Goal: Transaction & Acquisition: Book appointment/travel/reservation

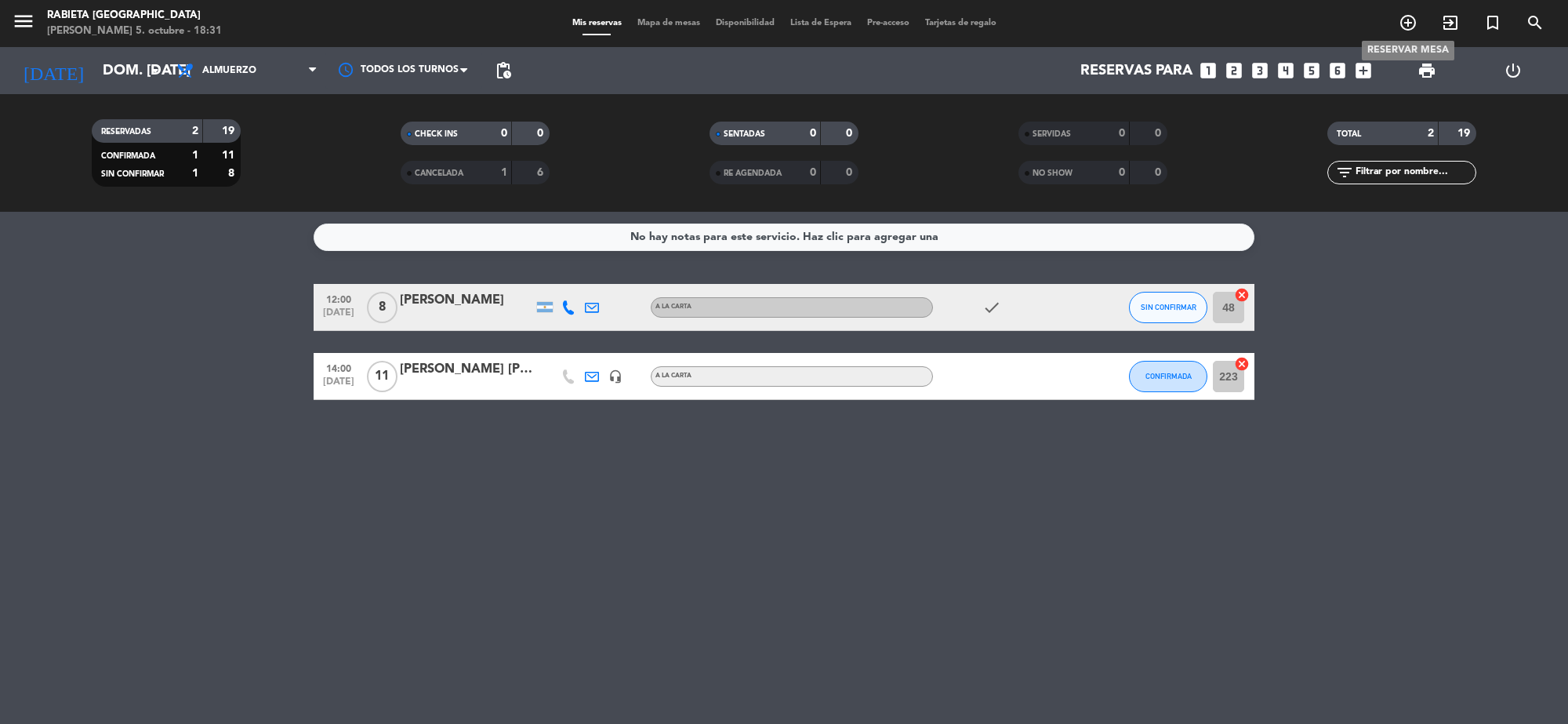
click at [1408, 26] on icon "add_circle_outline" at bounding box center [1408, 23] width 19 height 19
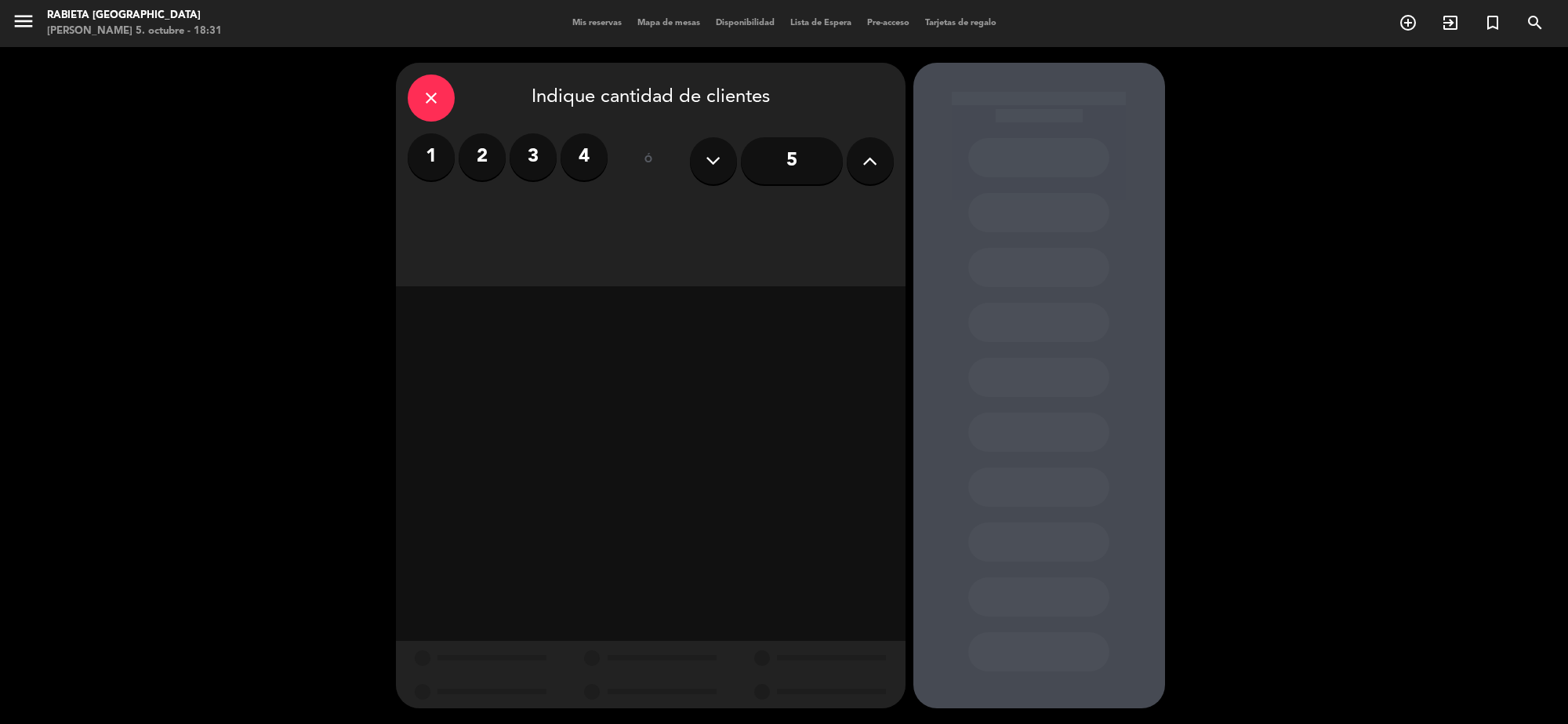
click at [436, 167] on label "1" at bounding box center [432, 157] width 47 height 47
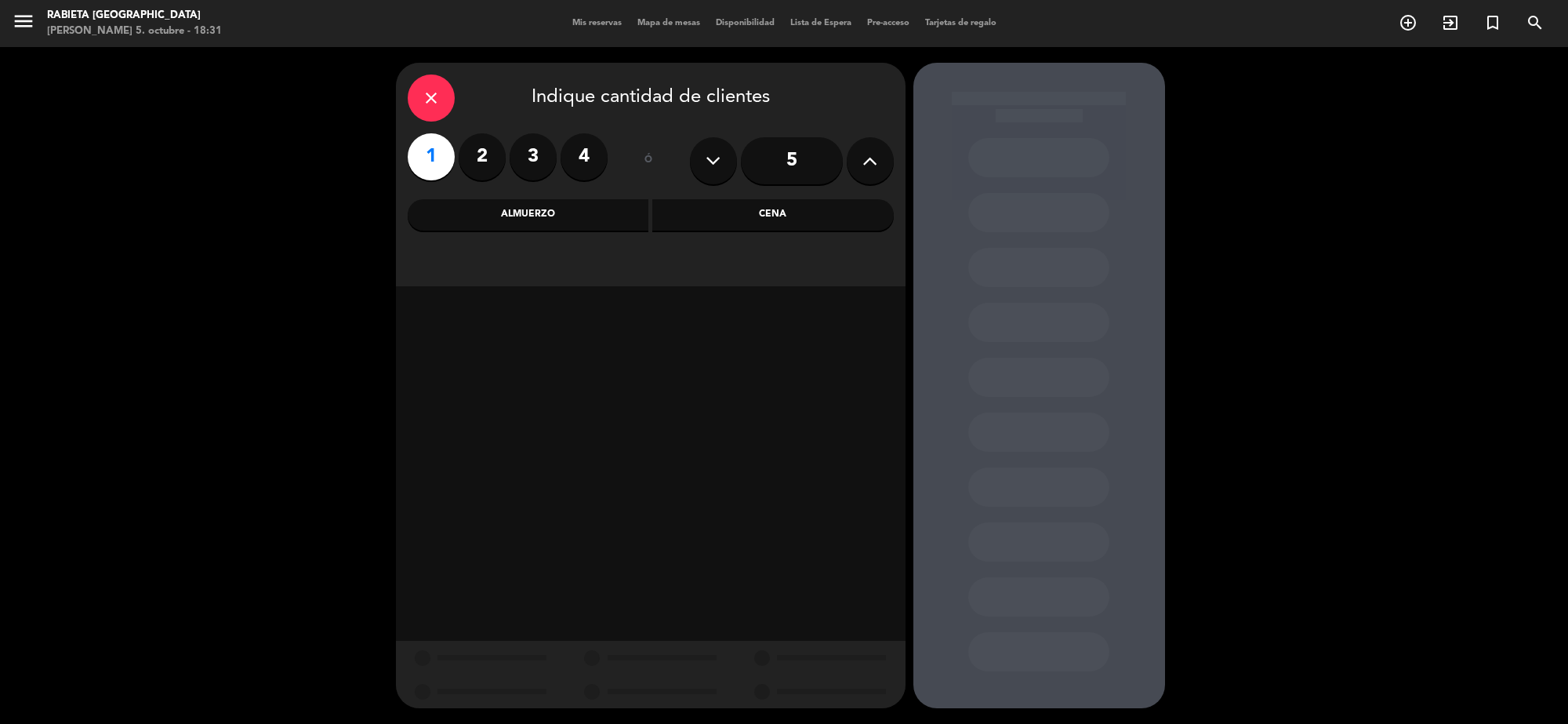
click at [725, 212] on div "Cena" at bounding box center [773, 215] width 241 height 31
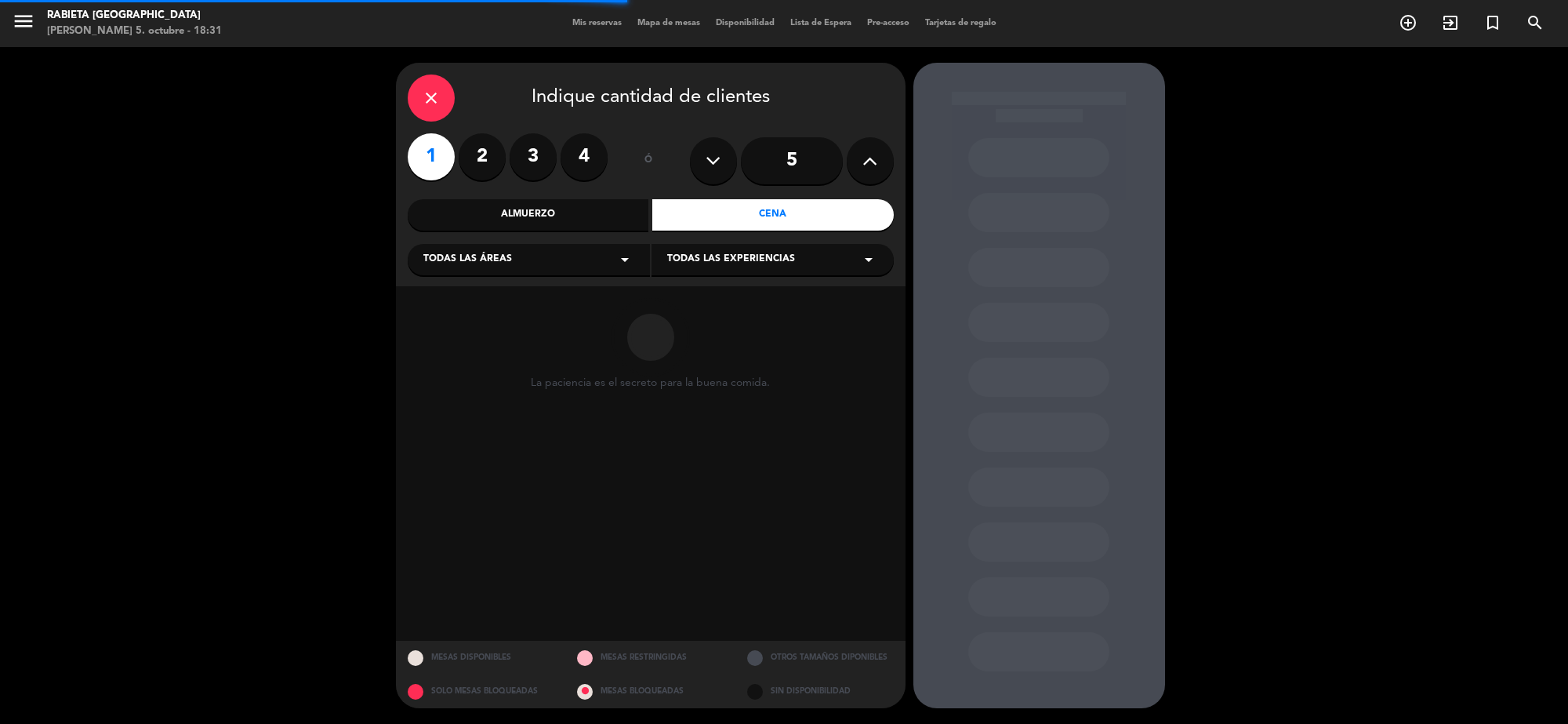
click at [552, 252] on div "Todas las áreas arrow_drop_down" at bounding box center [529, 259] width 242 height 31
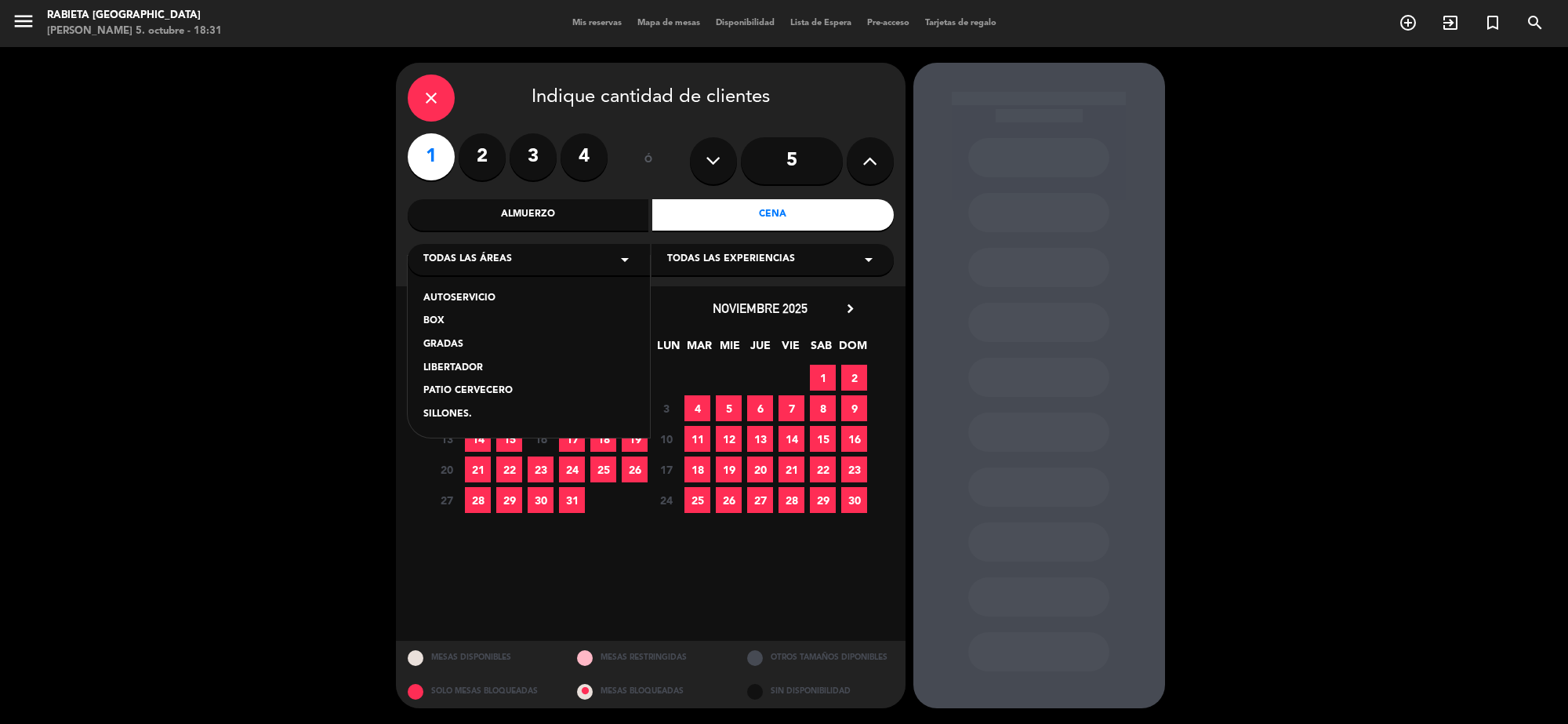
click at [534, 298] on div "AUTOSERVICIO" at bounding box center [529, 299] width 211 height 16
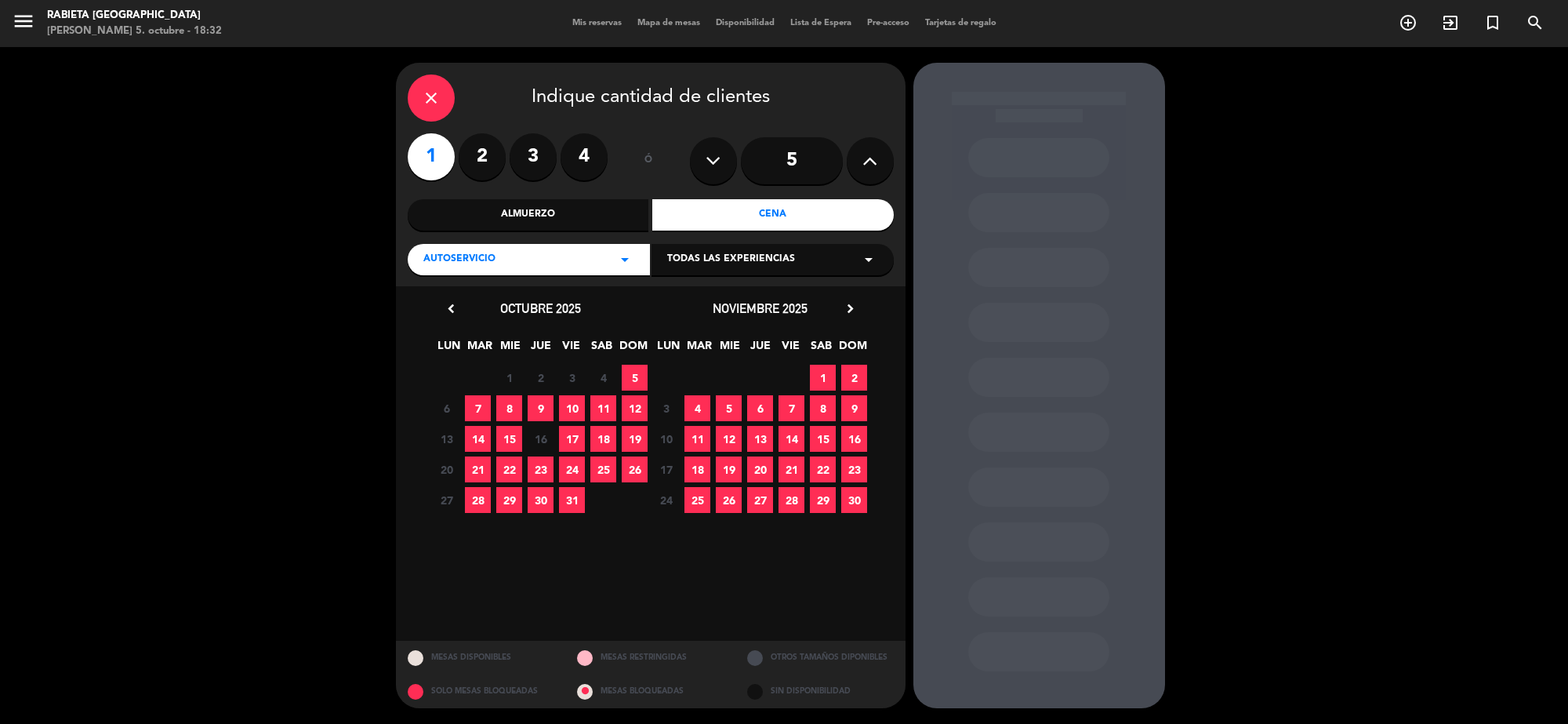
click at [565, 444] on span "17" at bounding box center [572, 438] width 26 height 26
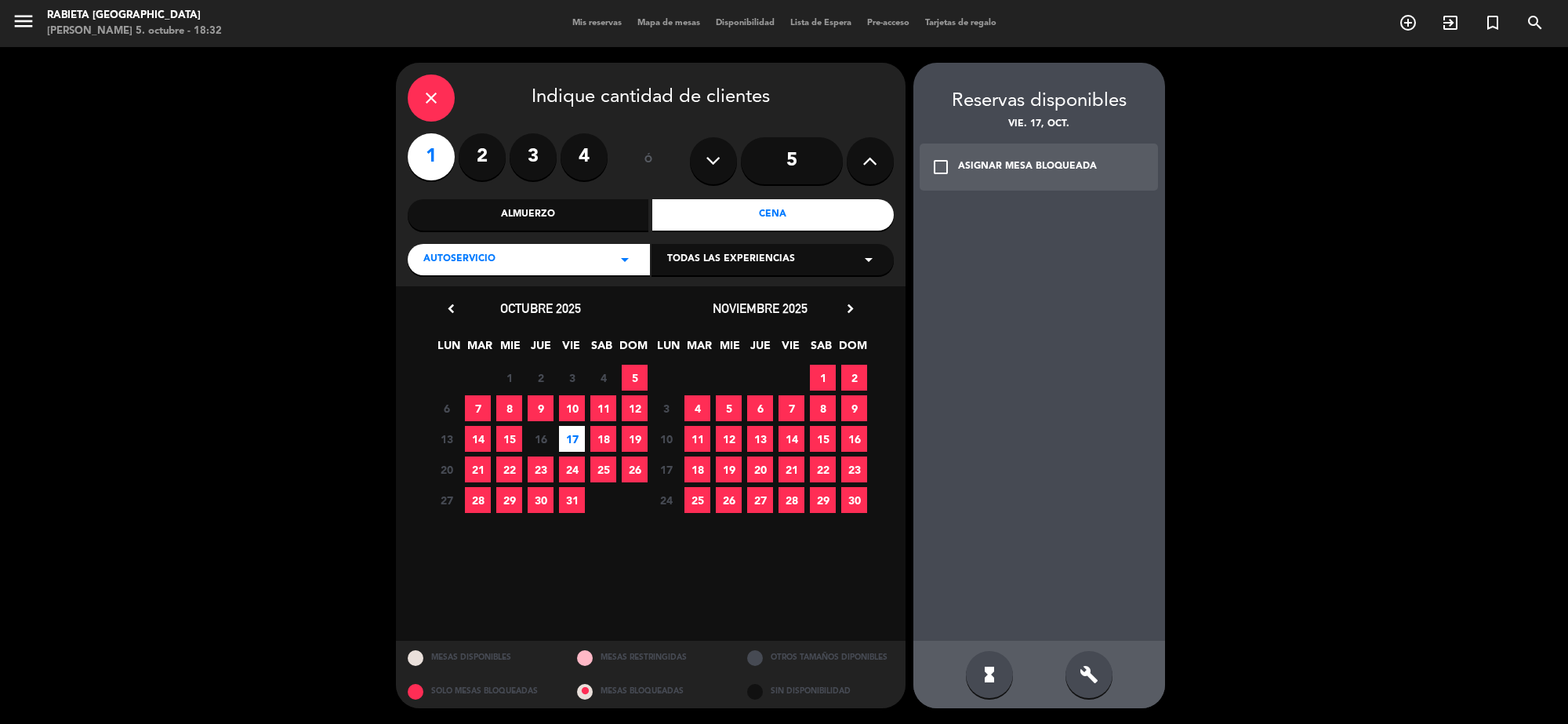
click at [1064, 170] on div "ASIGNAR MESA BLOQUEADA" at bounding box center [1027, 166] width 139 height 16
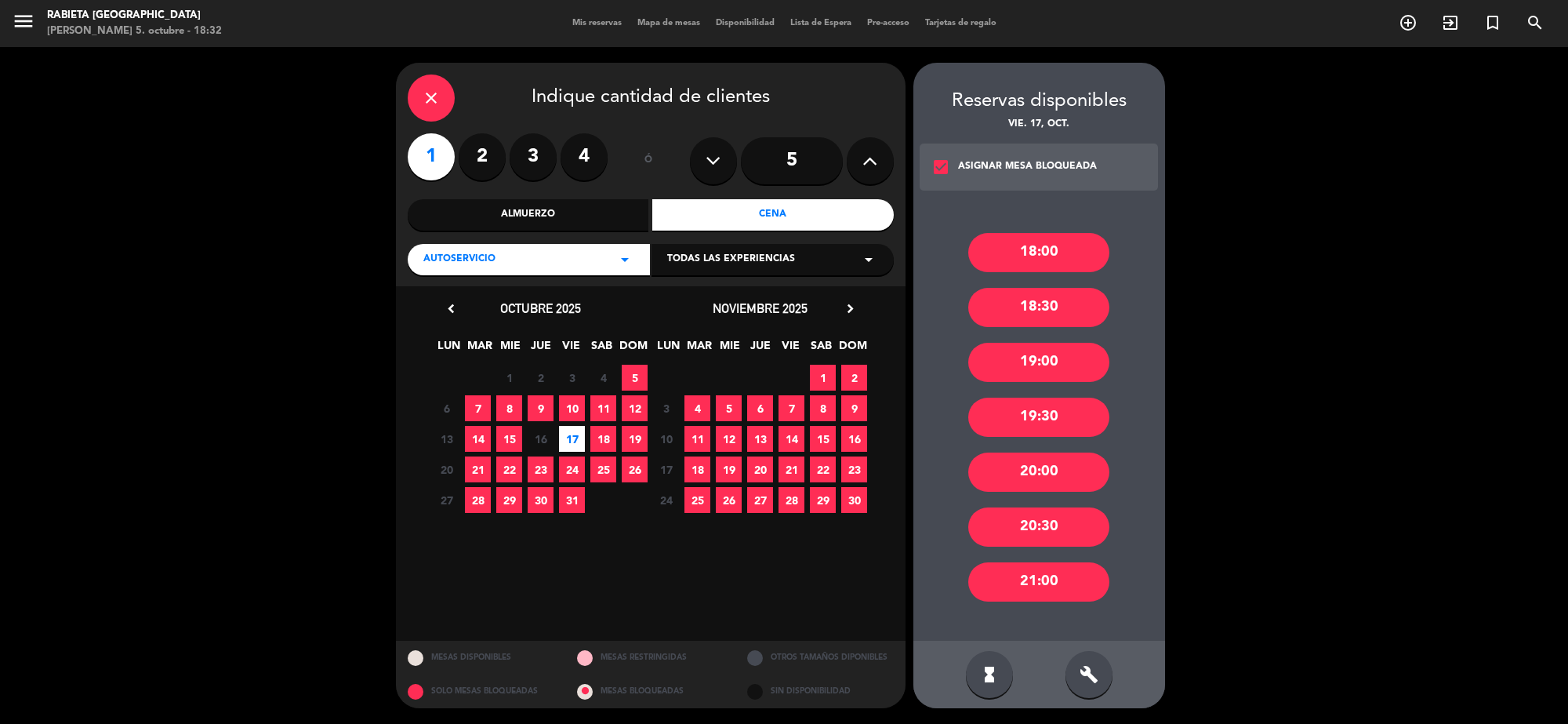
click at [1068, 512] on div "20:30" at bounding box center [1038, 527] width 142 height 39
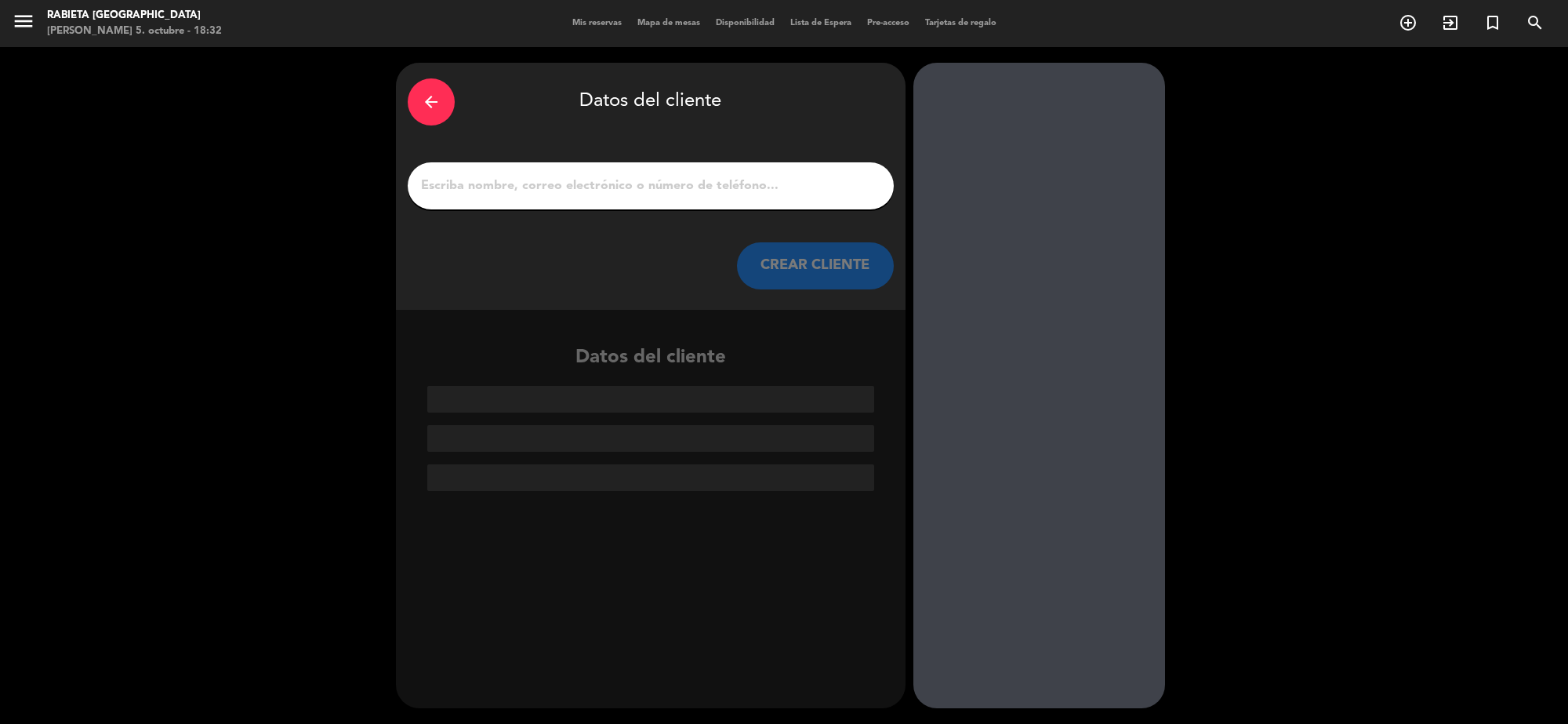
click at [535, 185] on input "1" at bounding box center [650, 185] width 463 height 22
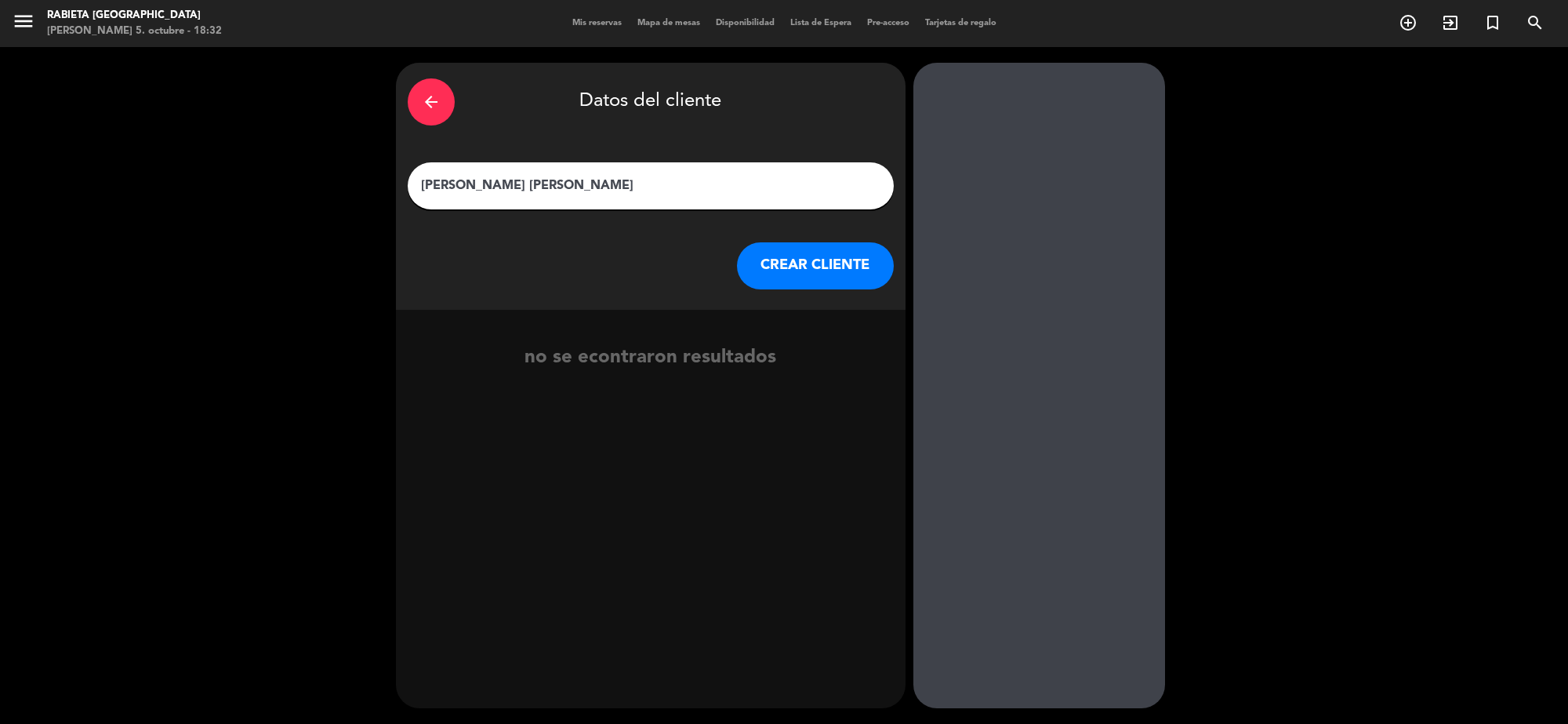
type input "[PERSON_NAME] [PERSON_NAME]"
click at [782, 247] on button "CREAR CLIENTE" at bounding box center [816, 266] width 157 height 47
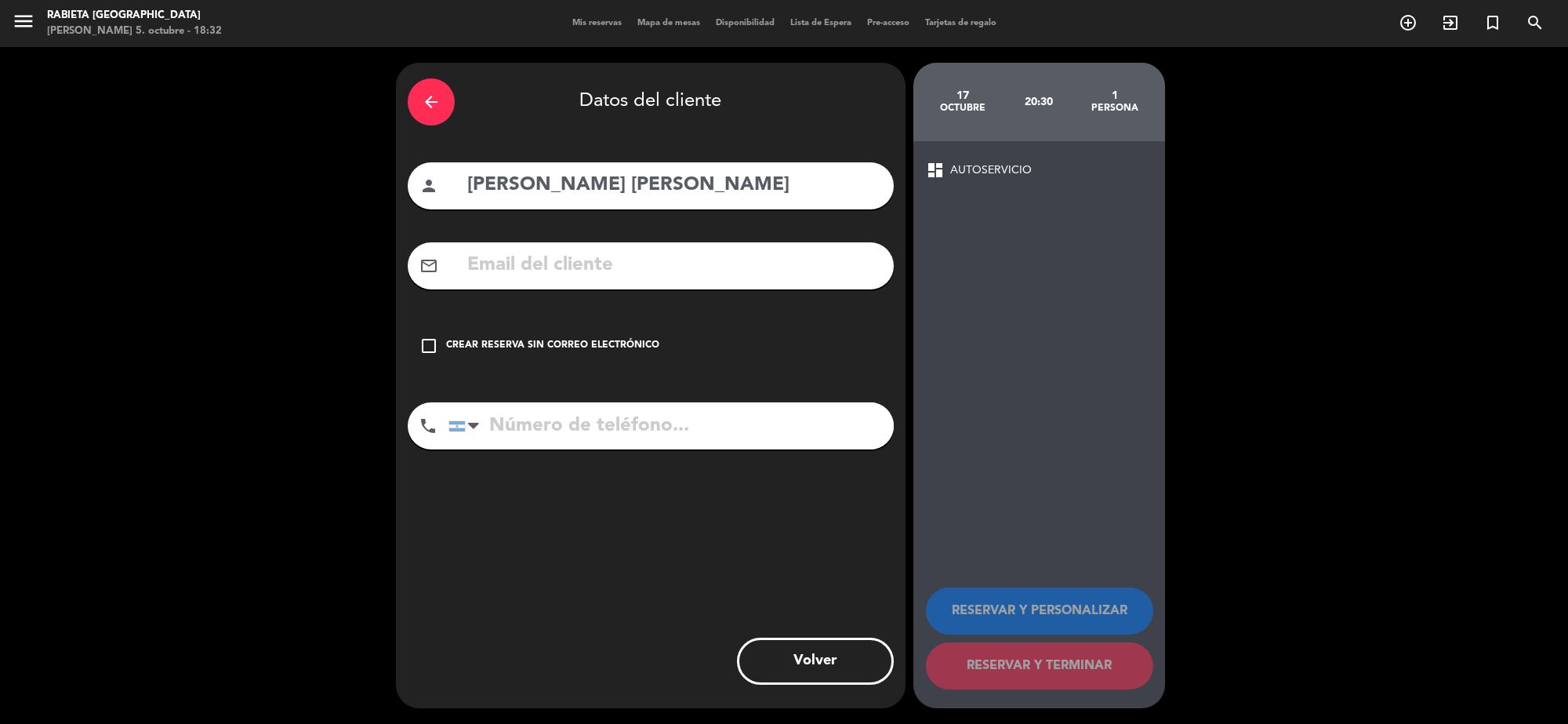
click at [746, 270] on input "text" at bounding box center [674, 265] width 416 height 32
click at [735, 259] on input "ariasz.[PERSON_NAME]@" at bounding box center [674, 265] width 416 height 32
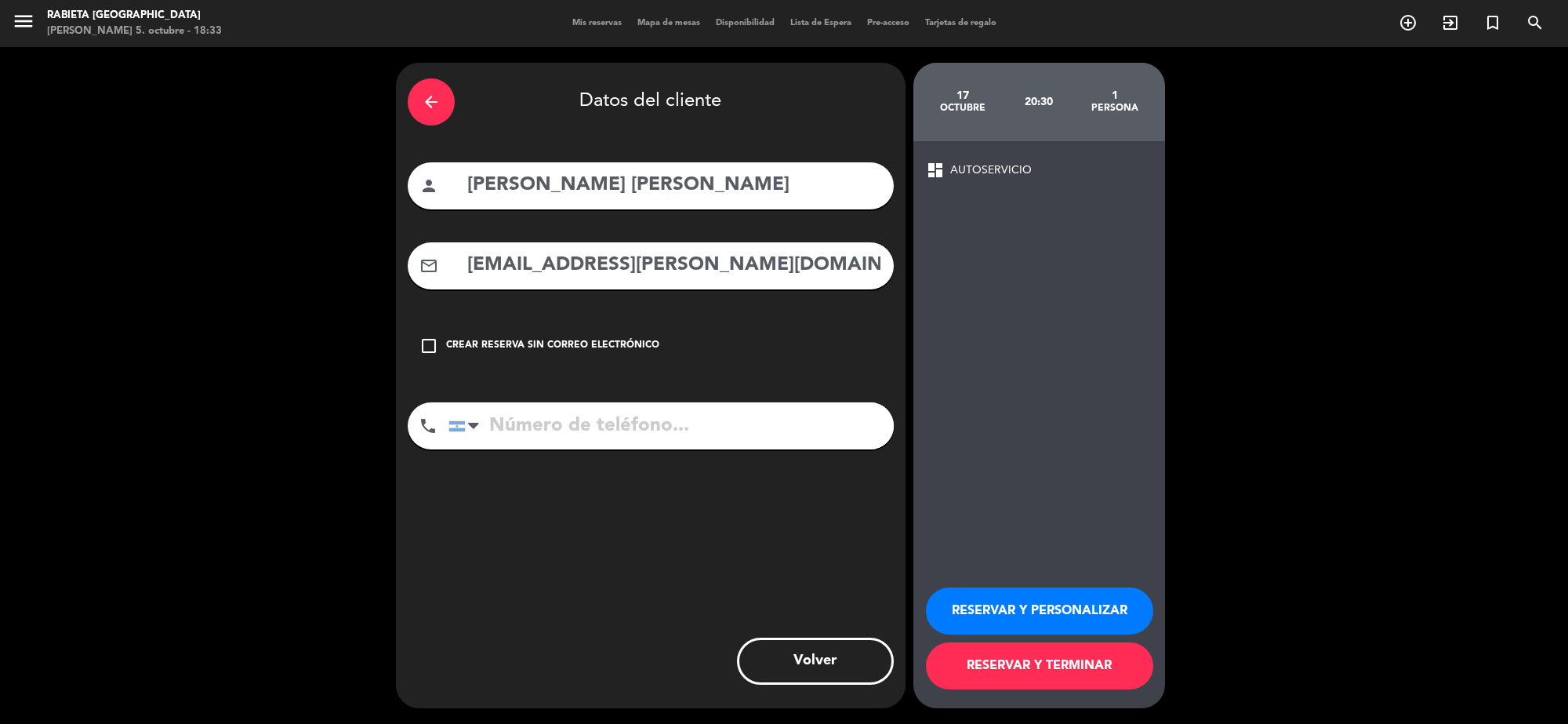
type input "[EMAIL_ADDRESS][PERSON_NAME][DOMAIN_NAME]"
click at [697, 421] on input "tel" at bounding box center [671, 426] width 446 height 47
type input "1124077039"
click at [996, 618] on button "RESERVAR Y PERSONALIZAR" at bounding box center [1039, 611] width 227 height 47
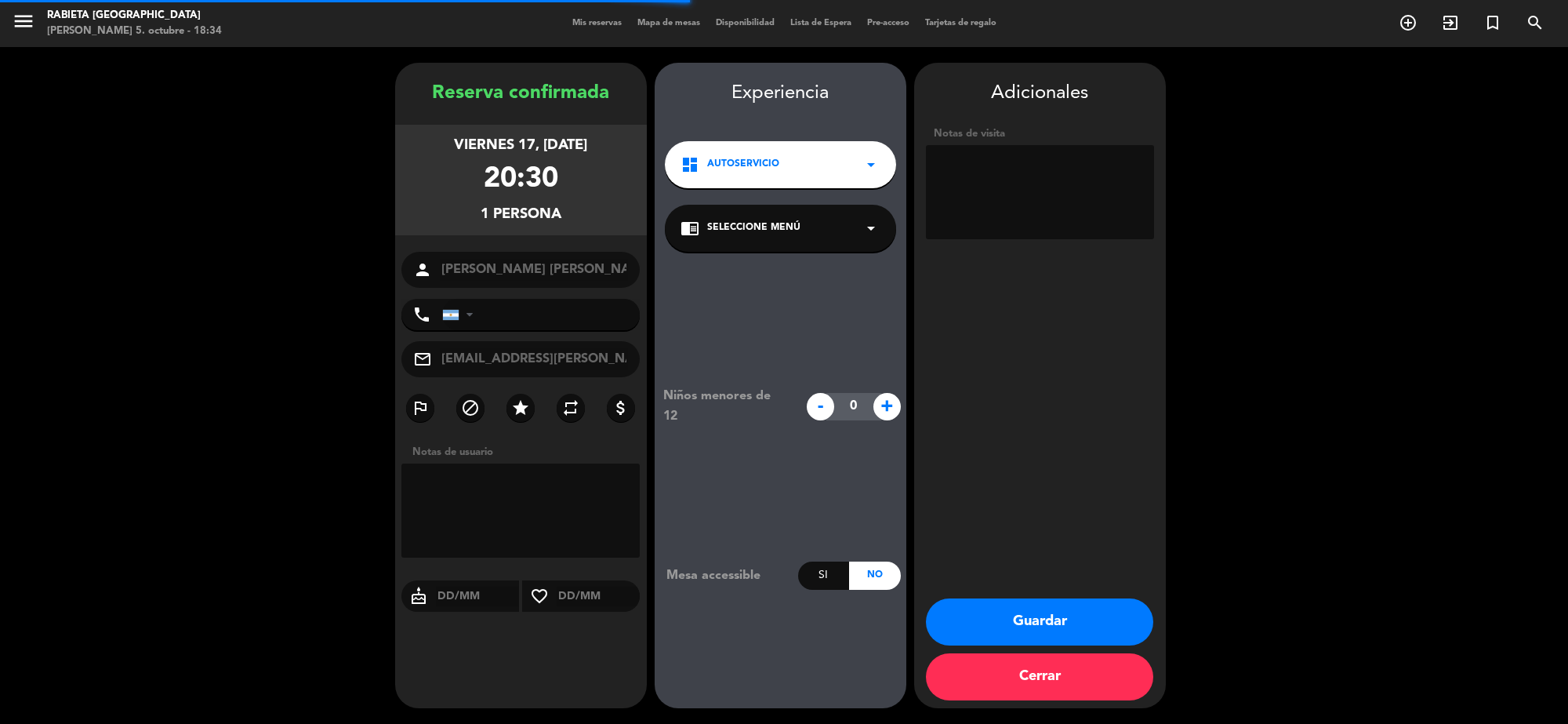
type input "[PHONE_NUMBER]"
click at [1007, 177] on textarea at bounding box center [1040, 192] width 228 height 94
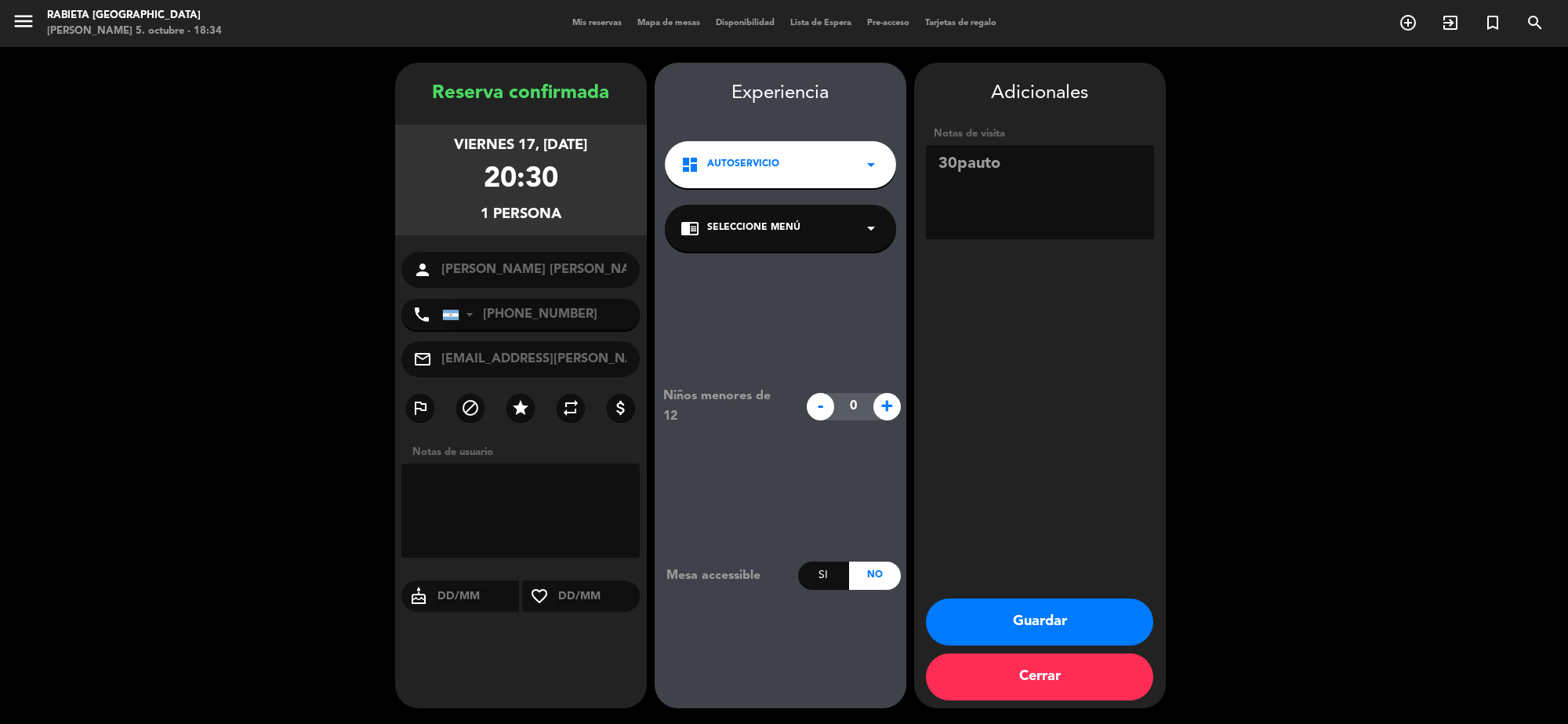
type textarea "30pauto"
click at [1029, 624] on button "Guardar" at bounding box center [1039, 622] width 227 height 47
